Goal: Find specific page/section: Find specific page/section

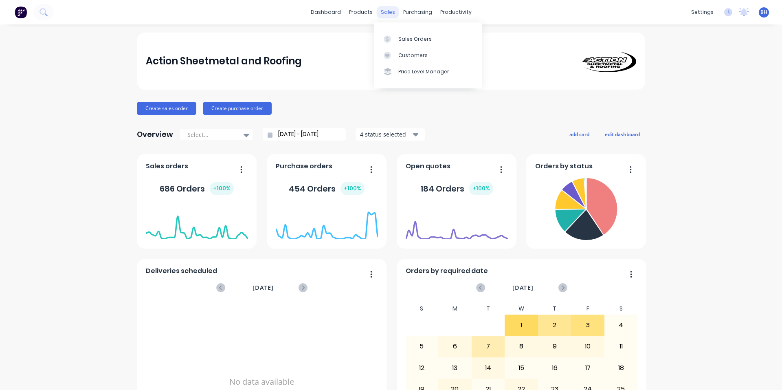
drag, startPoint x: 377, startPoint y: 11, endPoint x: 381, endPoint y: 14, distance: 4.6
click at [379, 11] on div "sales" at bounding box center [388, 12] width 22 height 12
click at [403, 38] on div "Sales Orders" at bounding box center [415, 38] width 33 height 7
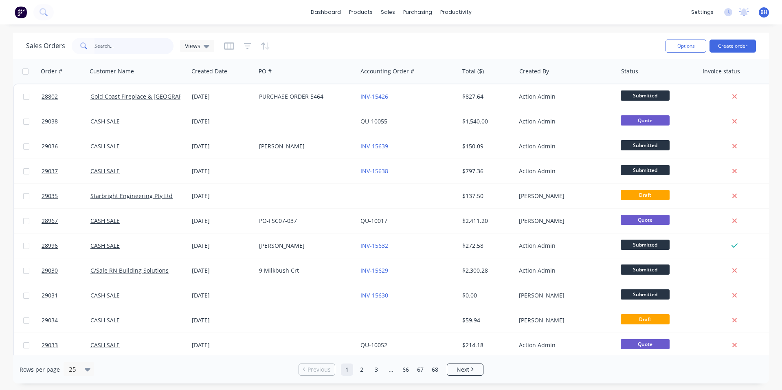
click at [102, 42] on input "text" at bounding box center [134, 46] width 79 height 16
type input "28858"
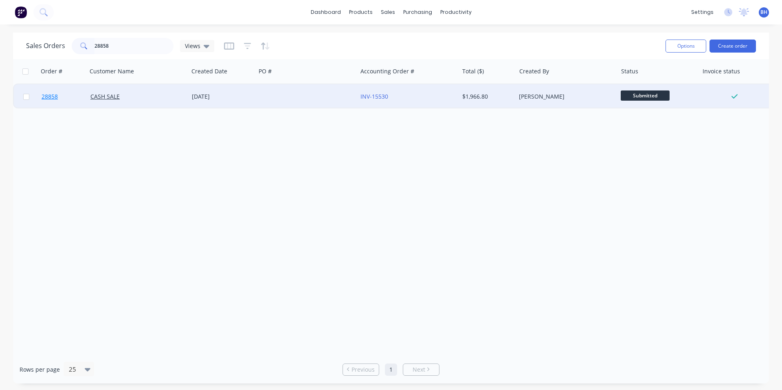
click at [51, 97] on span "28858" at bounding box center [50, 96] width 16 height 8
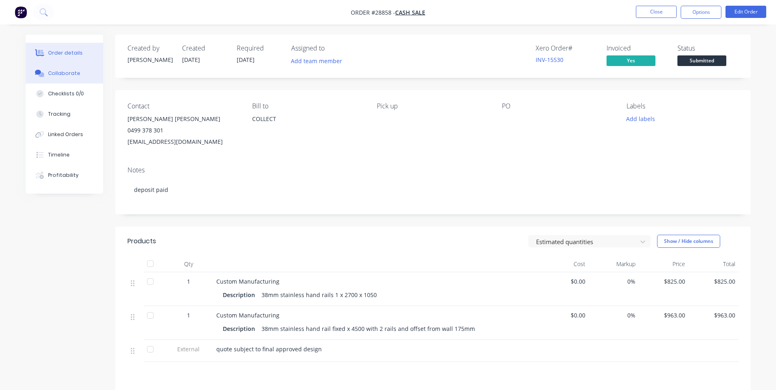
click at [74, 69] on button "Collaborate" at bounding box center [64, 73] width 77 height 20
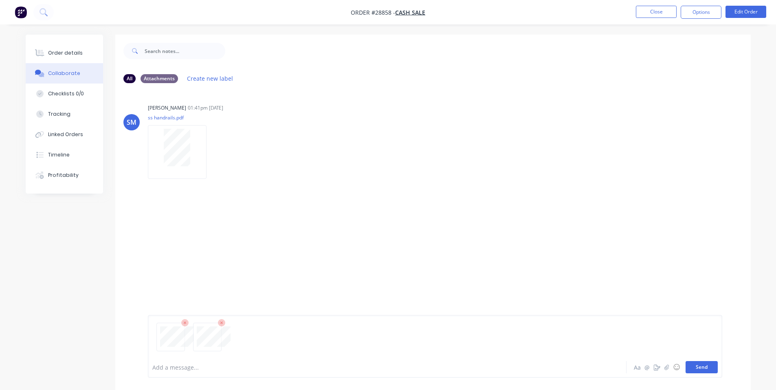
click at [703, 370] on button "Send" at bounding box center [702, 367] width 32 height 12
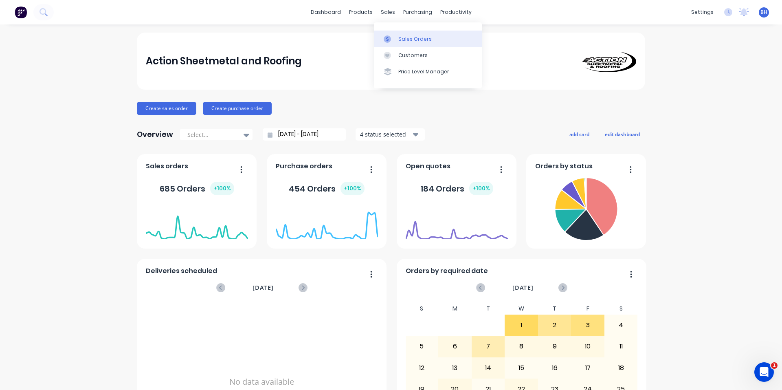
click at [401, 38] on div "Sales Orders" at bounding box center [415, 38] width 33 height 7
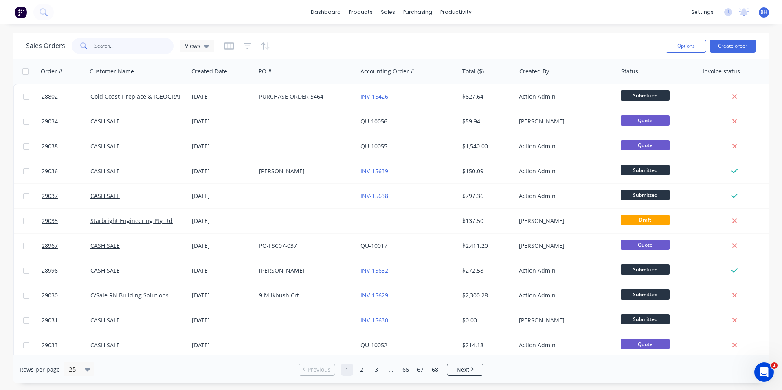
click at [120, 45] on input "text" at bounding box center [134, 46] width 79 height 16
click at [443, 44] on link "Purchase Orders" at bounding box center [452, 39] width 108 height 16
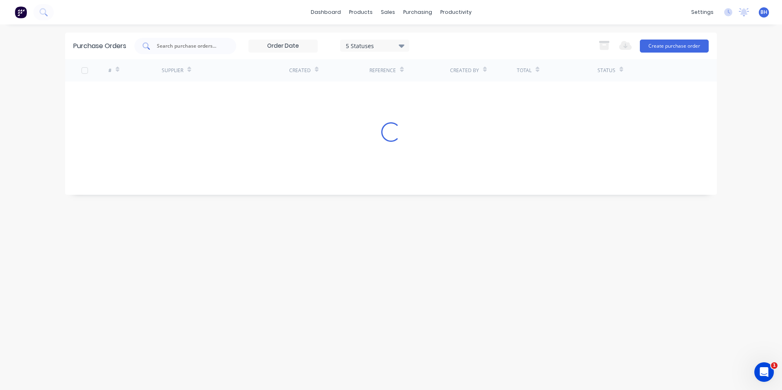
click at [193, 44] on input "text" at bounding box center [190, 46] width 68 height 8
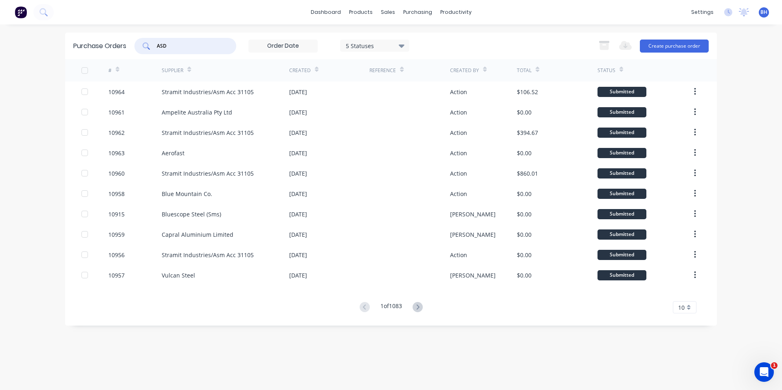
type input "ASD"
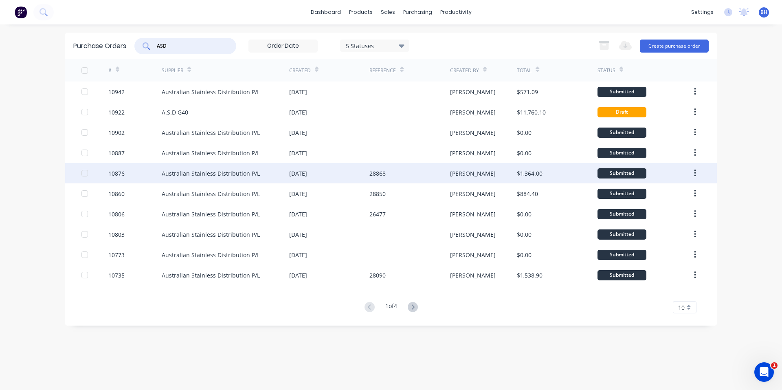
click at [264, 174] on div "Australian Stainless Distribution P/L" at bounding box center [226, 173] width 128 height 20
